Goal: Information Seeking & Learning: Learn about a topic

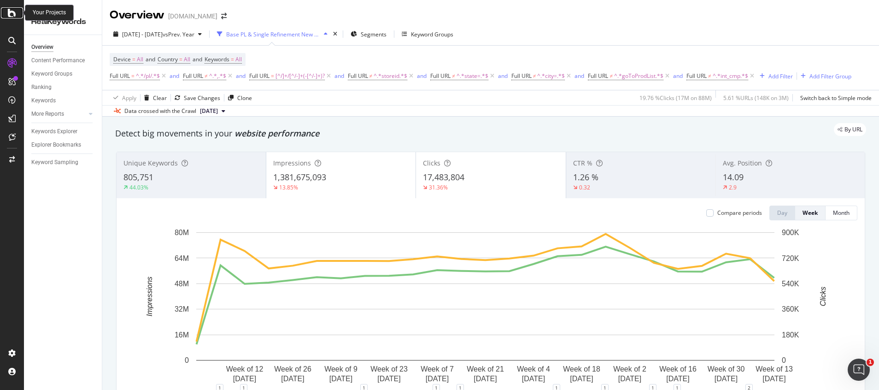
click at [17, 15] on div at bounding box center [12, 12] width 22 height 11
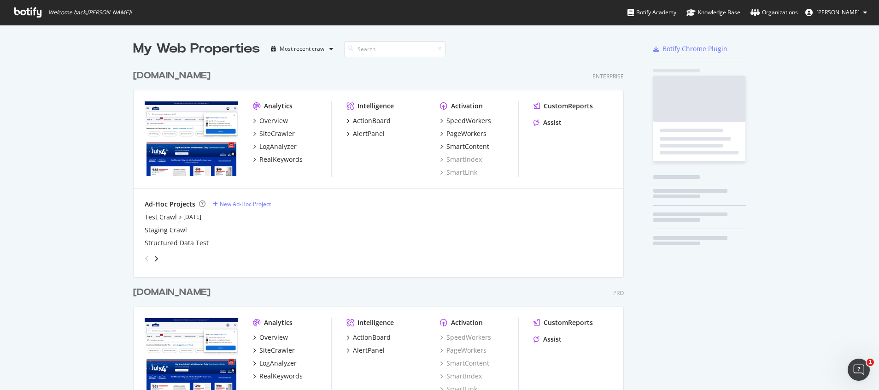
scroll to position [379, 857]
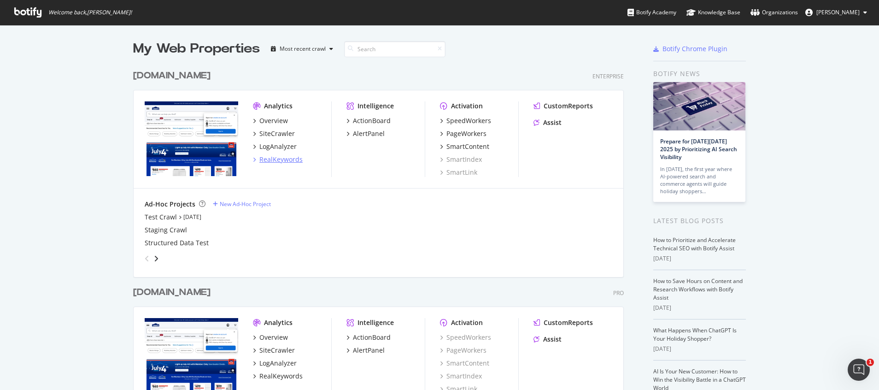
click at [265, 161] on div "RealKeywords" at bounding box center [280, 159] width 43 height 9
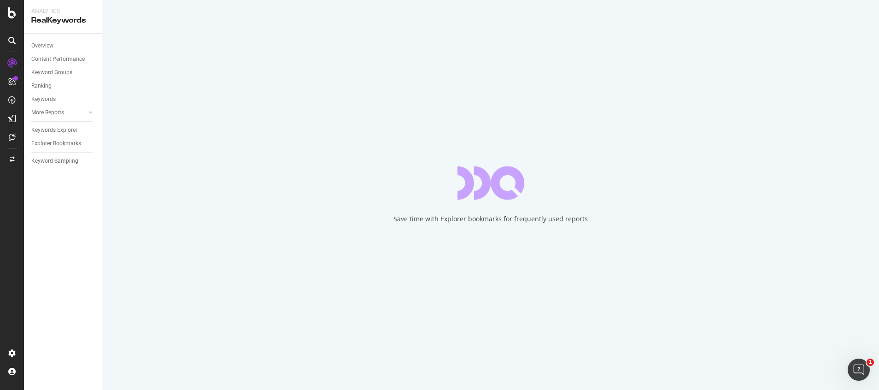
click at [550, 230] on div "Save time with Explorer bookmarks for frequently used reports" at bounding box center [490, 195] width 776 height 390
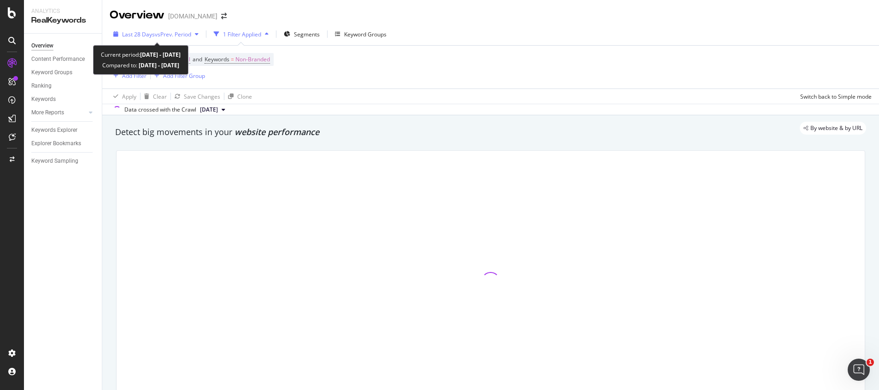
click at [164, 37] on span "vs Prev. Period" at bounding box center [173, 34] width 36 height 8
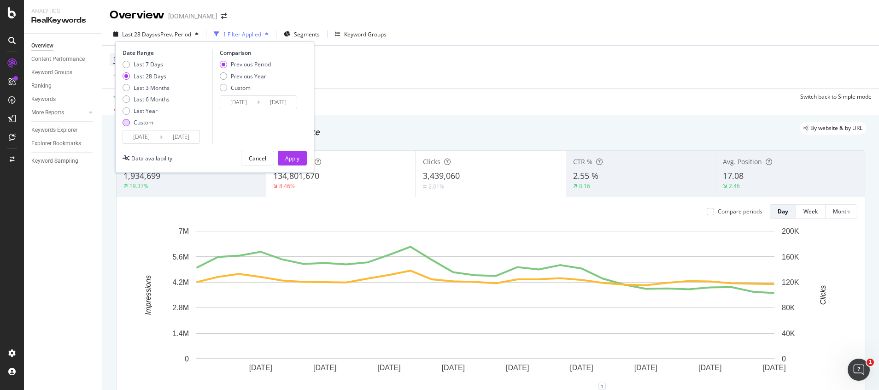
click at [127, 124] on div "Custom" at bounding box center [125, 122] width 7 height 7
click at [146, 137] on input "[DATE]" at bounding box center [141, 136] width 37 height 13
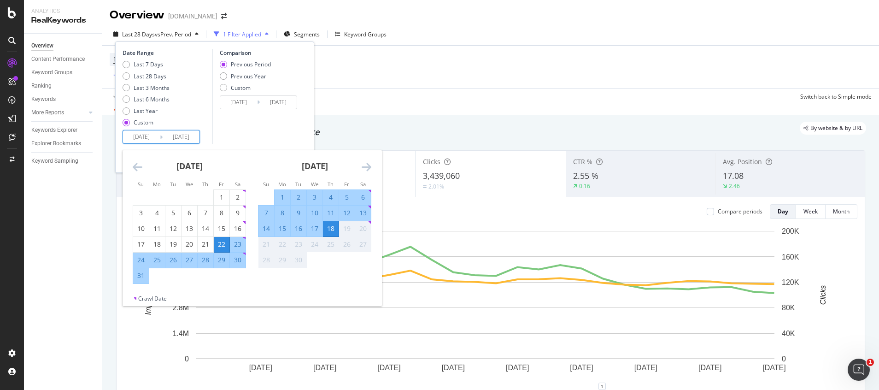
click at [365, 197] on div "6" at bounding box center [363, 196] width 16 height 9
type input "[DATE]"
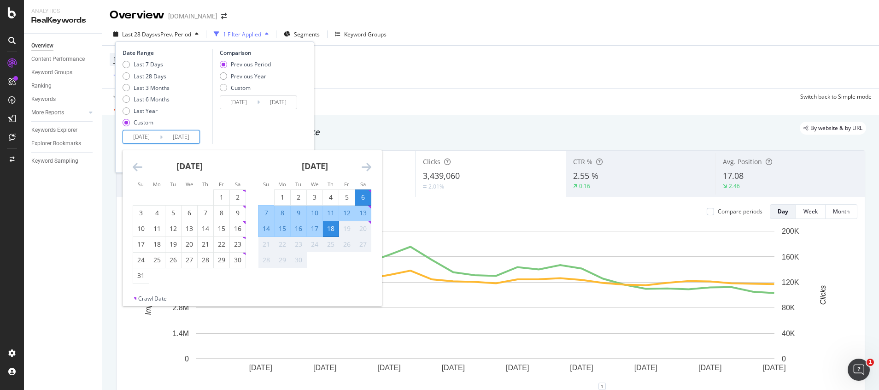
click at [346, 213] on div "12" at bounding box center [347, 212] width 16 height 9
type input "[DATE]"
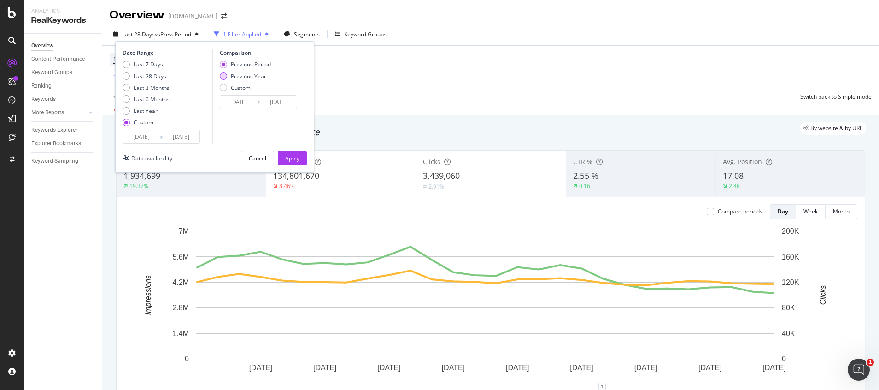
click at [258, 77] on div "Previous Year" at bounding box center [248, 76] width 35 height 8
type input "[DATE]"
click at [292, 157] on div "Apply" at bounding box center [292, 158] width 14 height 8
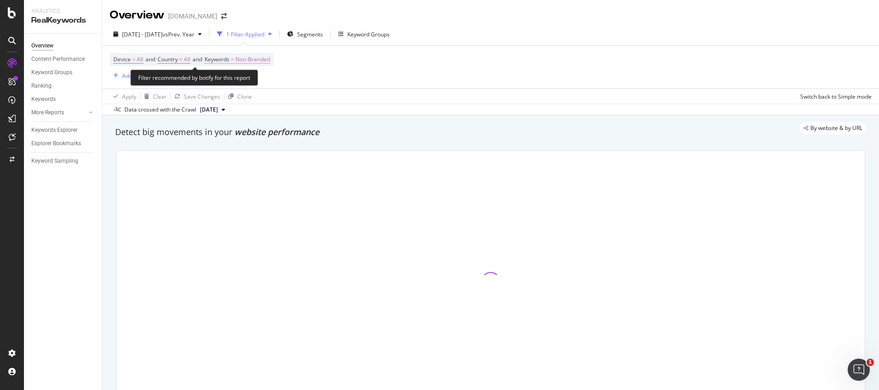
click at [255, 57] on span "Non-Branded" at bounding box center [252, 59] width 35 height 13
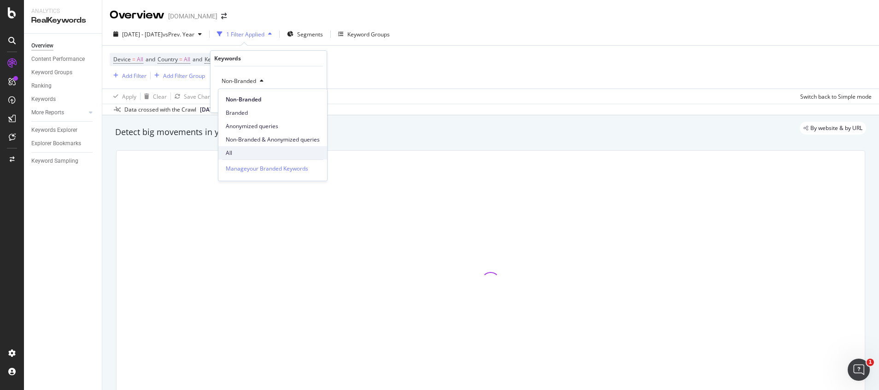
click at [236, 149] on span "All" at bounding box center [273, 153] width 94 height 8
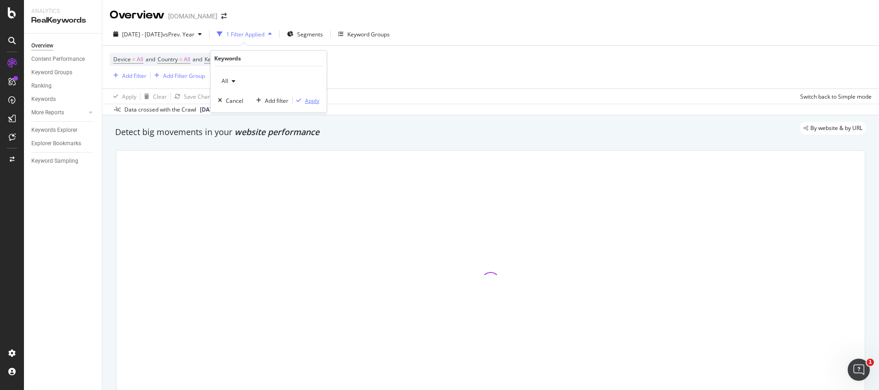
click at [310, 99] on div "Apply" at bounding box center [312, 101] width 14 height 8
click at [131, 76] on div "Add Filter" at bounding box center [134, 76] width 24 height 8
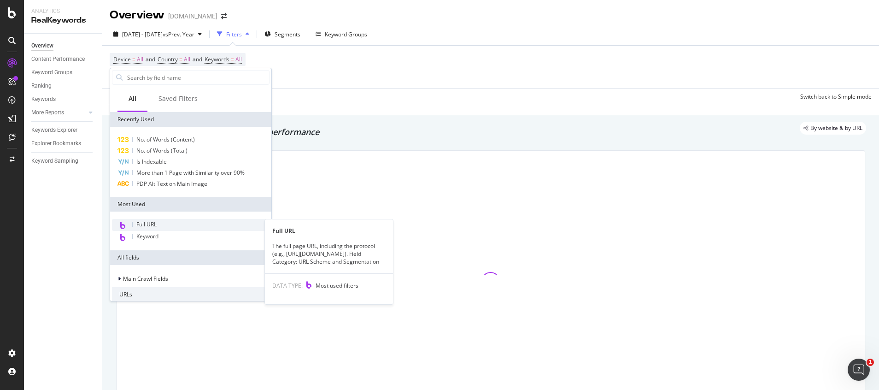
click at [146, 224] on span "Full URL" at bounding box center [146, 224] width 20 height 8
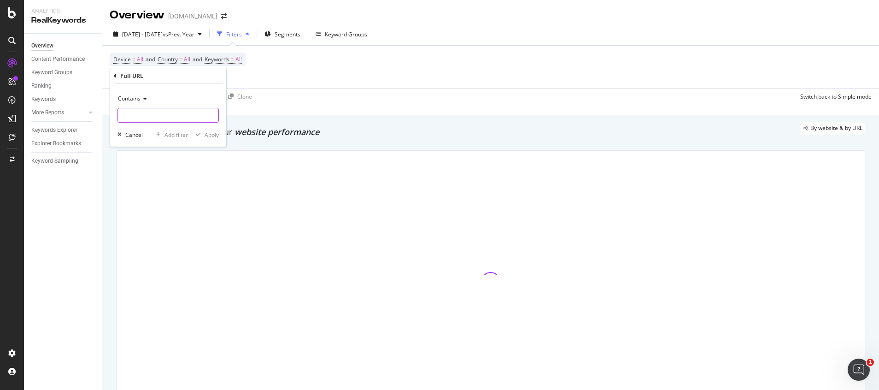
click at [144, 115] on input "text" at bounding box center [168, 115] width 100 height 15
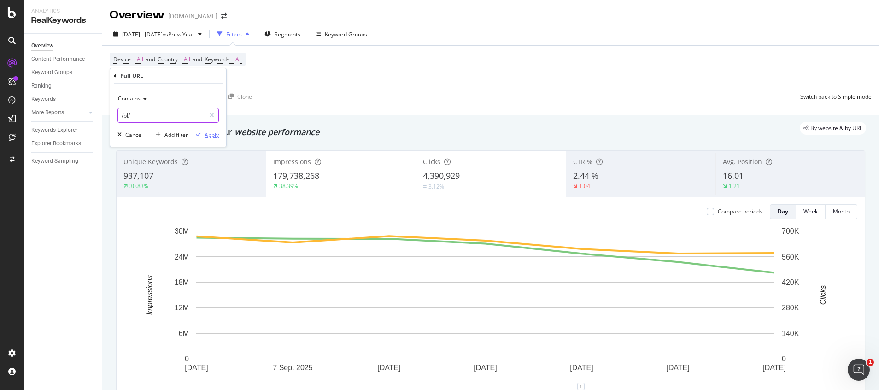
type input "/pl/"
click at [216, 132] on div "Apply" at bounding box center [211, 135] width 14 height 8
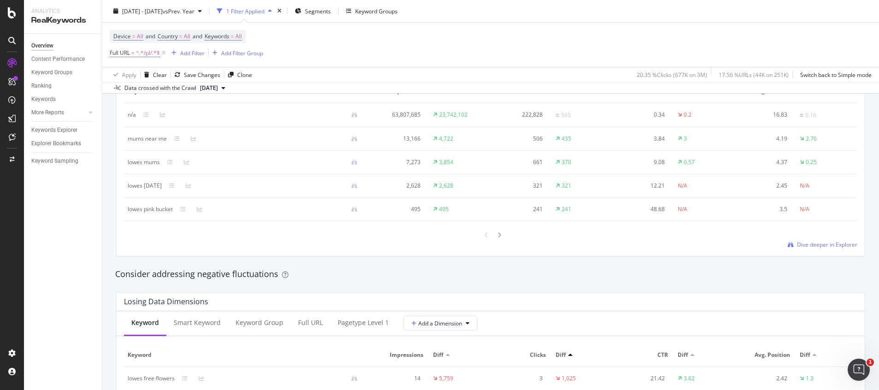
scroll to position [553, 0]
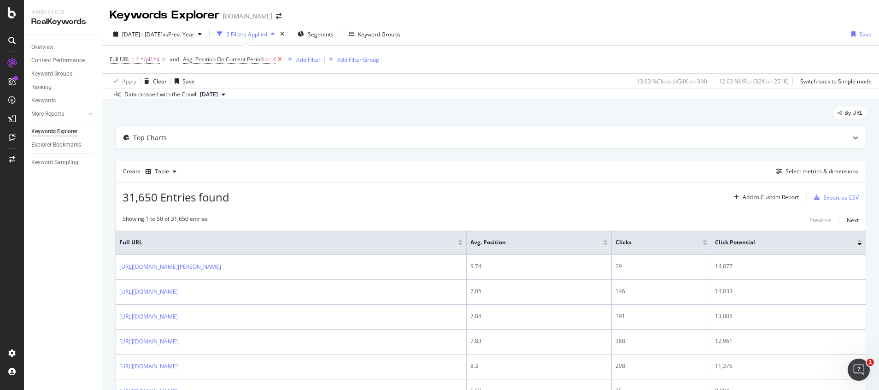
click at [282, 61] on icon at bounding box center [280, 59] width 8 height 9
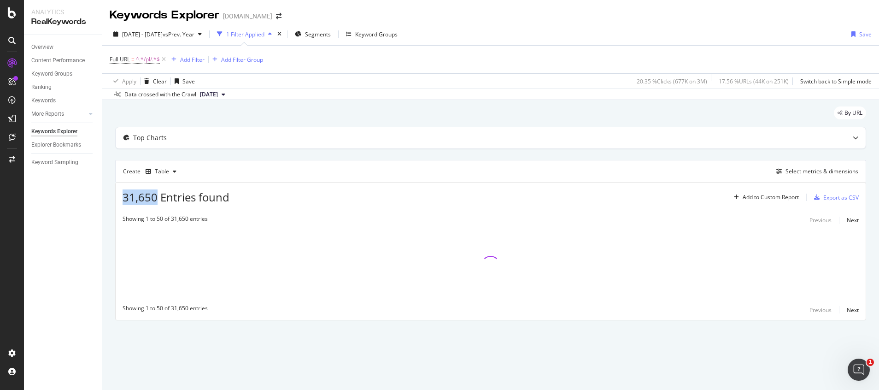
drag, startPoint x: 123, startPoint y: 196, endPoint x: 154, endPoint y: 200, distance: 30.7
click at [154, 200] on span "31,650 Entries found" at bounding box center [175, 196] width 107 height 15
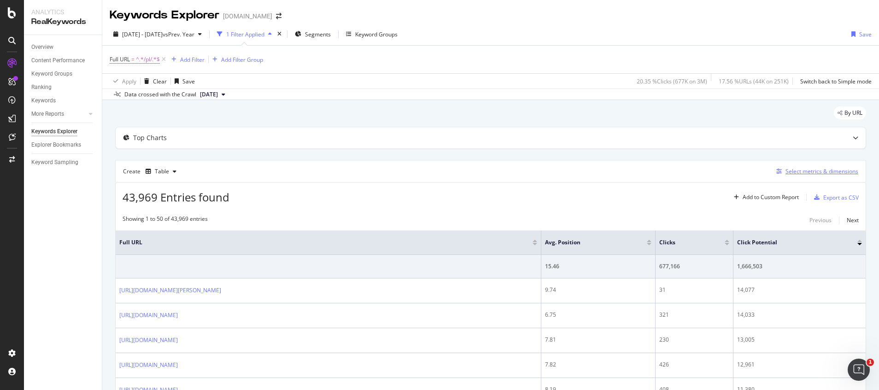
click at [793, 172] on div "Select metrics & dimensions" at bounding box center [821, 171] width 73 height 8
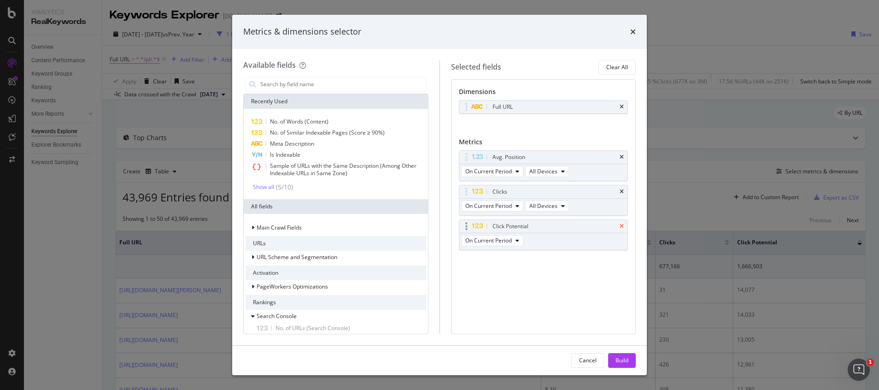
click at [621, 226] on icon "times" at bounding box center [621, 226] width 4 height 6
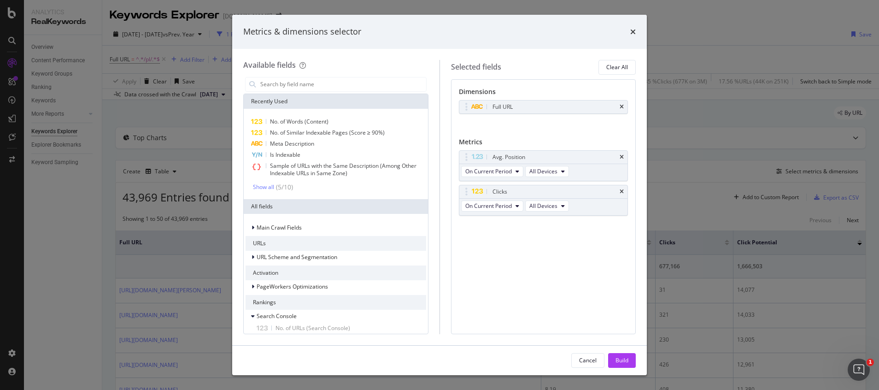
click at [309, 104] on div "Recently Used" at bounding box center [336, 101] width 184 height 15
click at [308, 81] on input "modal" at bounding box center [342, 84] width 167 height 14
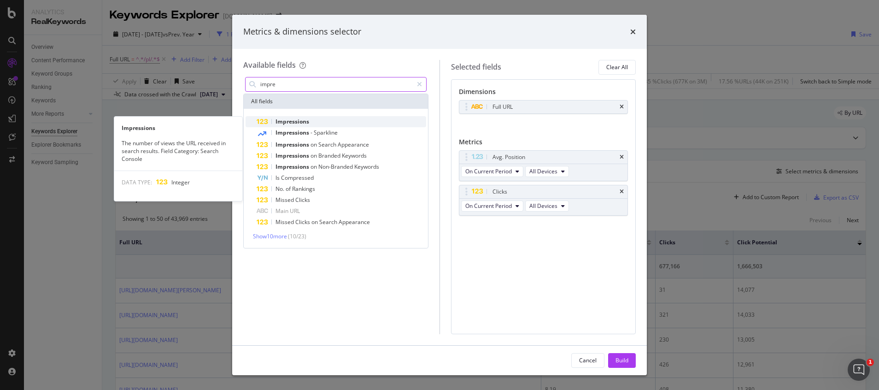
type input "impre"
click at [315, 122] on div "Impressions" at bounding box center [340, 121] width 169 height 11
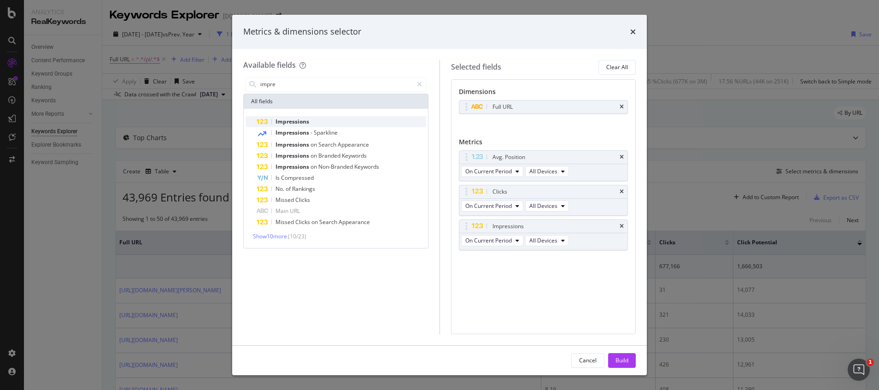
click at [307, 121] on span "Impressions" at bounding box center [292, 121] width 34 height 8
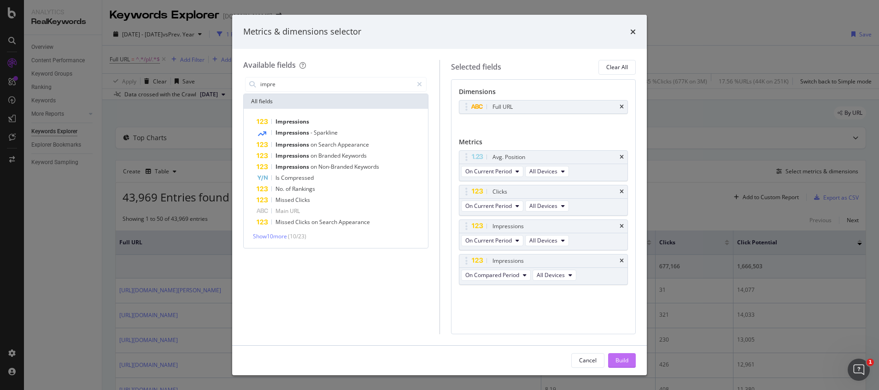
click at [620, 361] on div "Build" at bounding box center [621, 360] width 13 height 8
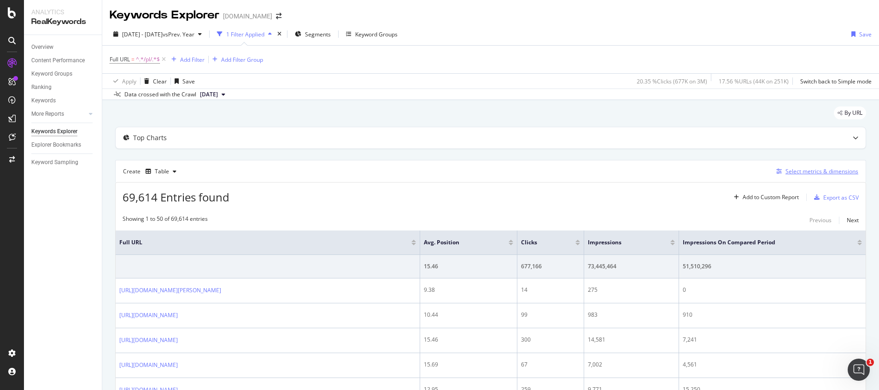
click at [812, 171] on div "Select metrics & dimensions" at bounding box center [821, 171] width 73 height 8
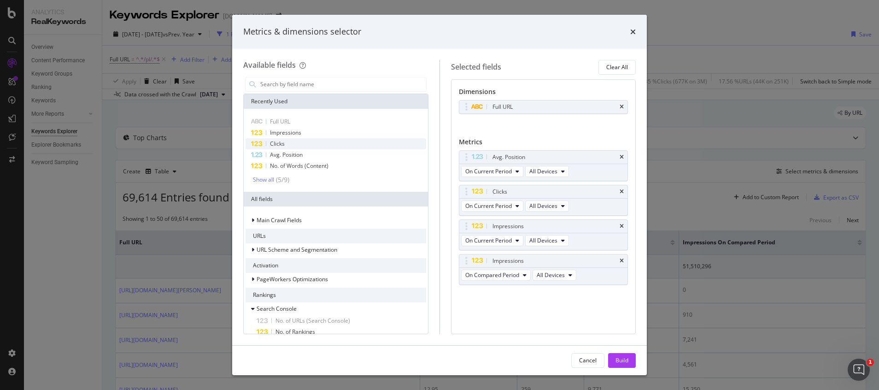
click at [278, 142] on span "Clicks" at bounding box center [277, 144] width 15 height 8
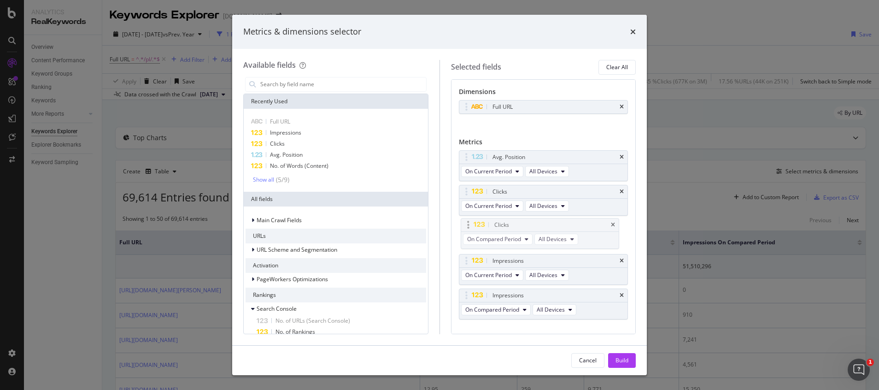
drag, startPoint x: 580, startPoint y: 297, endPoint x: 579, endPoint y: 227, distance: 69.5
click at [582, 226] on body "Analytics RealKeywords Overview Content Performance Keyword Groups Ranking Keyw…" at bounding box center [439, 195] width 879 height 390
click at [619, 157] on icon "times" at bounding box center [621, 157] width 4 height 6
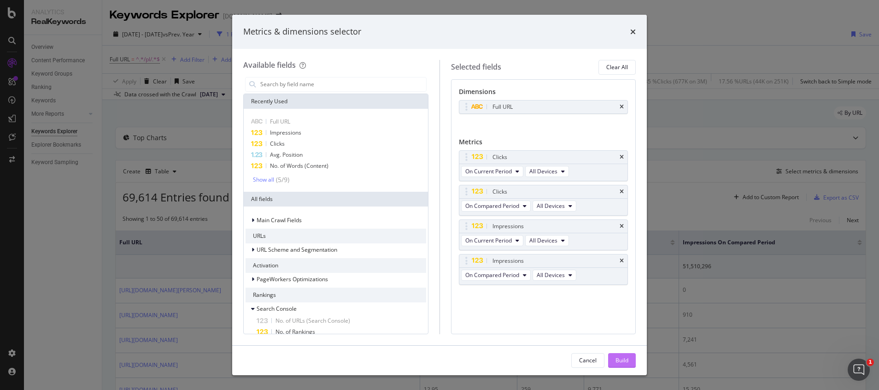
click at [623, 359] on div "Build" at bounding box center [621, 360] width 13 height 8
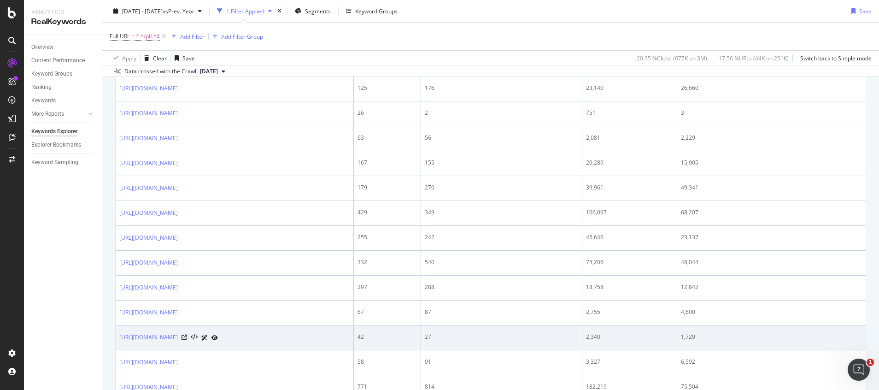
scroll to position [69, 0]
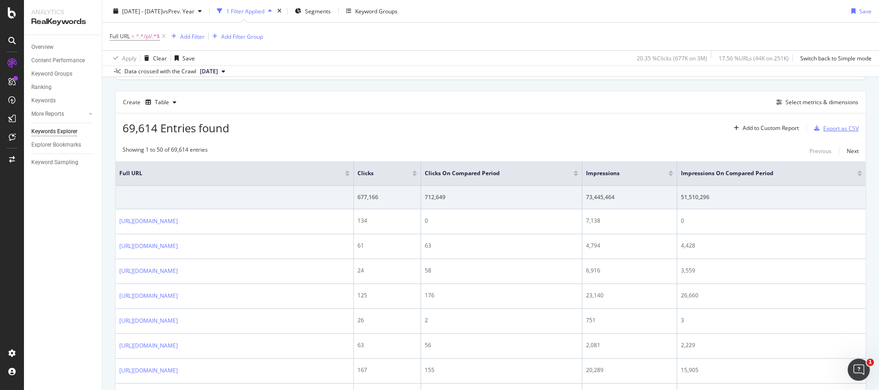
click at [844, 127] on div "Export as CSV" at bounding box center [840, 128] width 35 height 8
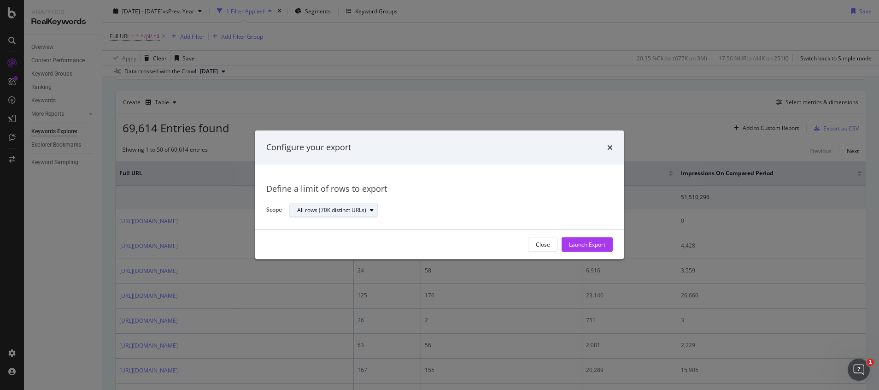
click at [321, 207] on div "All rows (70K distinct URLs)" at bounding box center [331, 210] width 69 height 6
click at [583, 245] on div "Launch Export" at bounding box center [587, 244] width 36 height 8
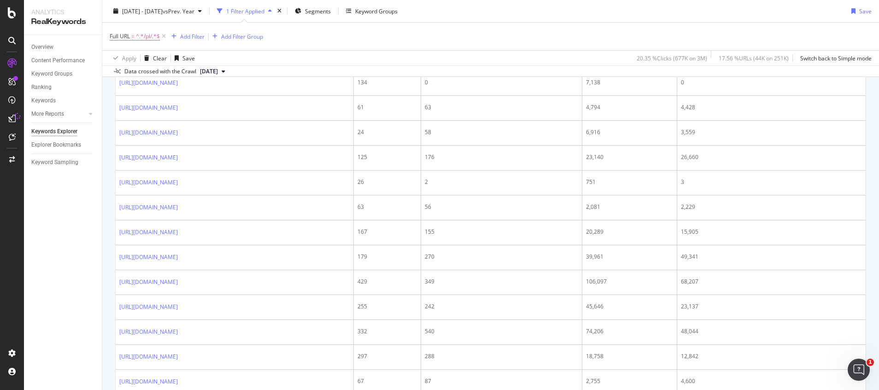
scroll to position [0, 0]
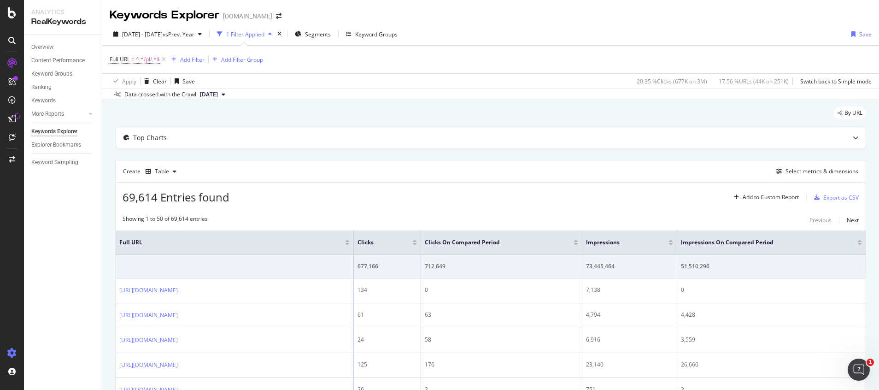
click at [13, 353] on icon at bounding box center [11, 352] width 9 height 9
click at [9, 353] on icon at bounding box center [11, 352] width 9 height 9
click at [7, 346] on div at bounding box center [12, 352] width 22 height 15
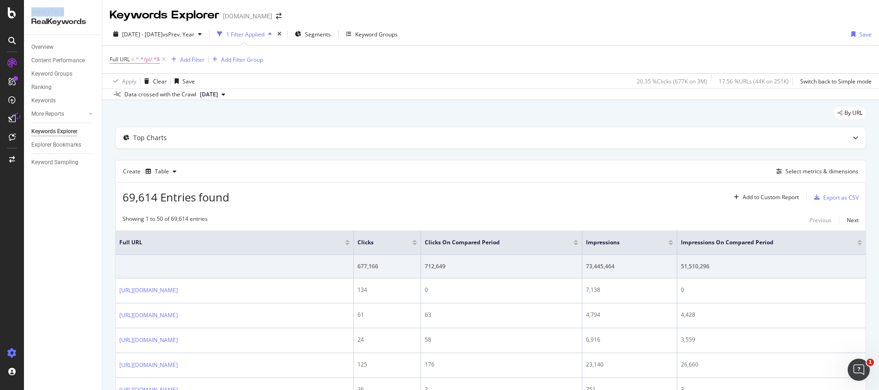
click at [7, 347] on div at bounding box center [12, 352] width 22 height 15
drag, startPoint x: 7, startPoint y: 347, endPoint x: 12, endPoint y: 351, distance: 6.9
click at [12, 351] on icon at bounding box center [11, 352] width 9 height 9
click at [12, 352] on icon at bounding box center [11, 352] width 9 height 9
